Goal: Transaction & Acquisition: Register for event/course

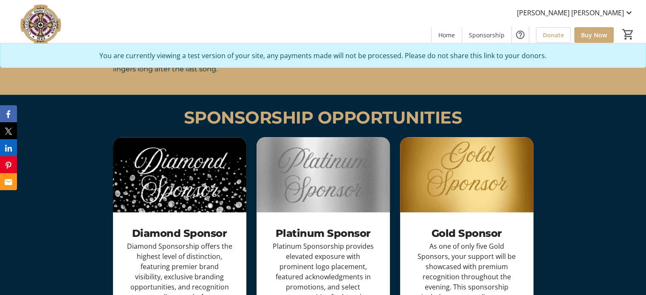
scroll to position [768, 0]
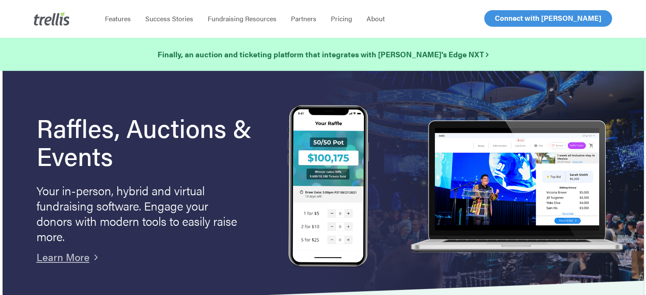
click at [506, 22] on span "Log In" at bounding box center [504, 18] width 20 height 10
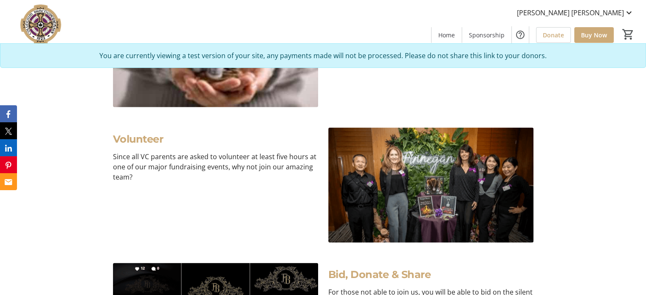
scroll to position [1701, 0]
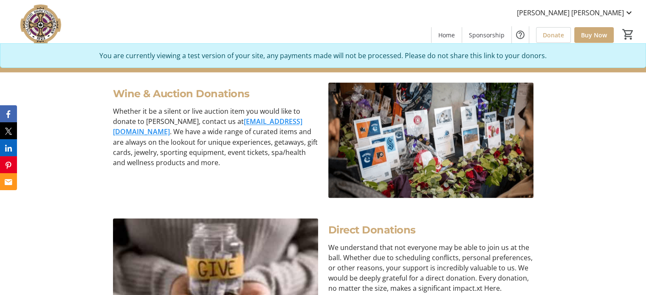
scroll to position [1471, 0]
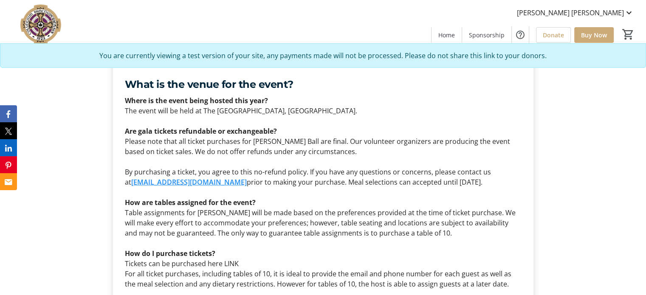
scroll to position [2064, 0]
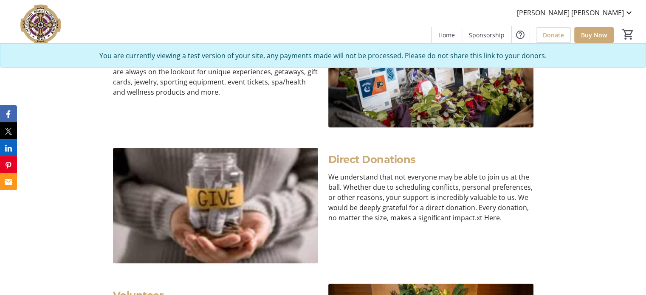
scroll to position [1545, 0]
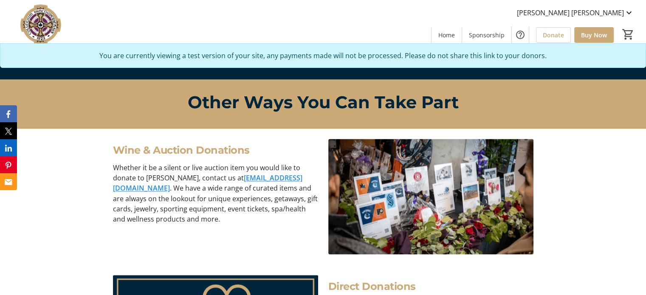
scroll to position [1417, 0]
